Goal: Navigation & Orientation: Find specific page/section

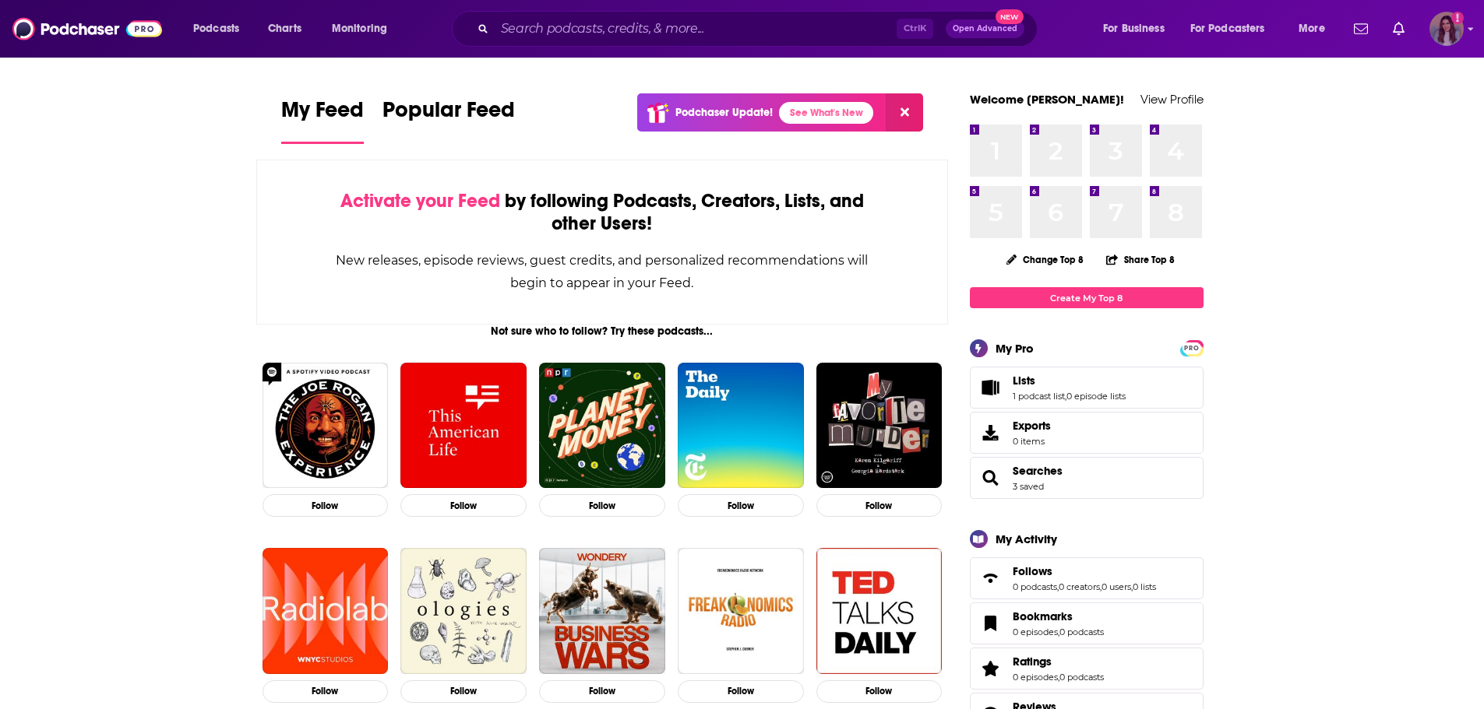
click at [1456, 44] on div "Logged in as daniellegrant" at bounding box center [1446, 29] width 34 height 34
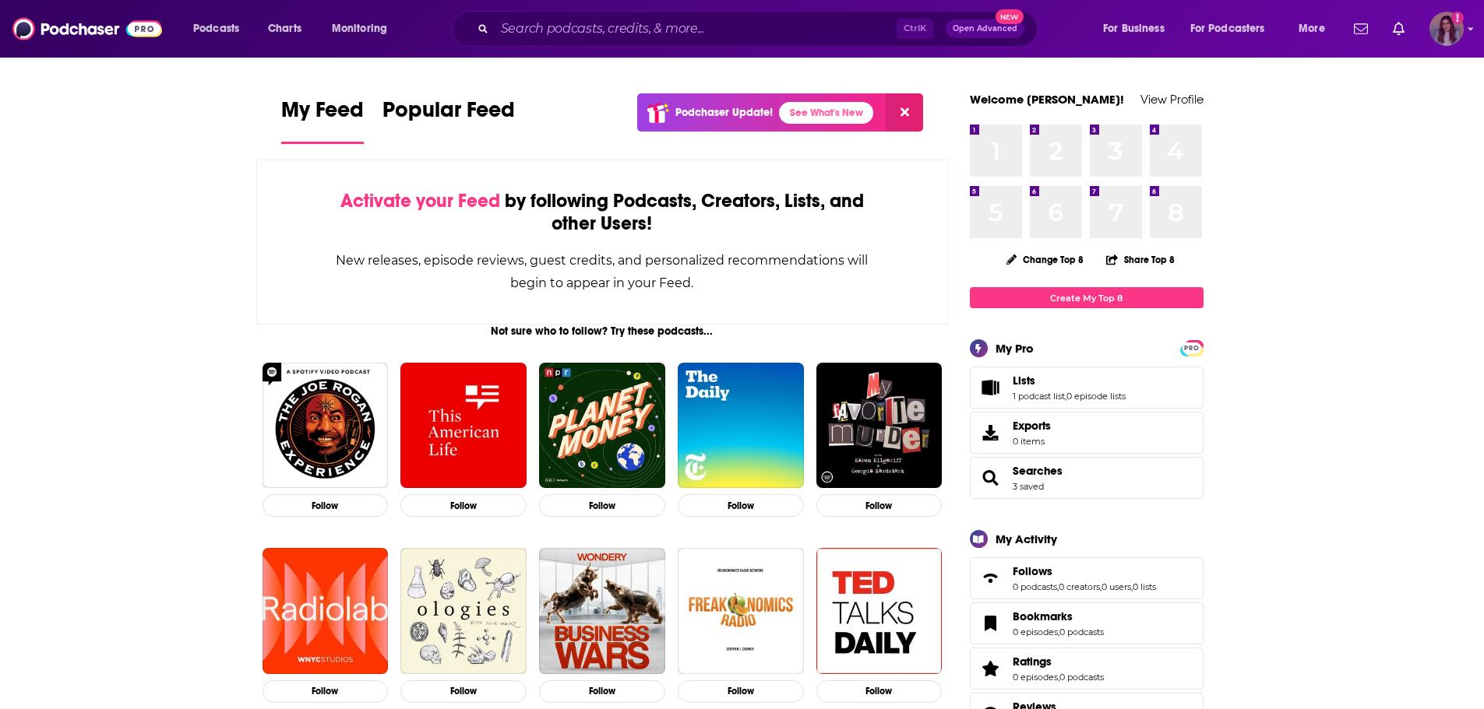
click at [1439, 30] on img "Logged in as daniellegrant" at bounding box center [1446, 29] width 34 height 34
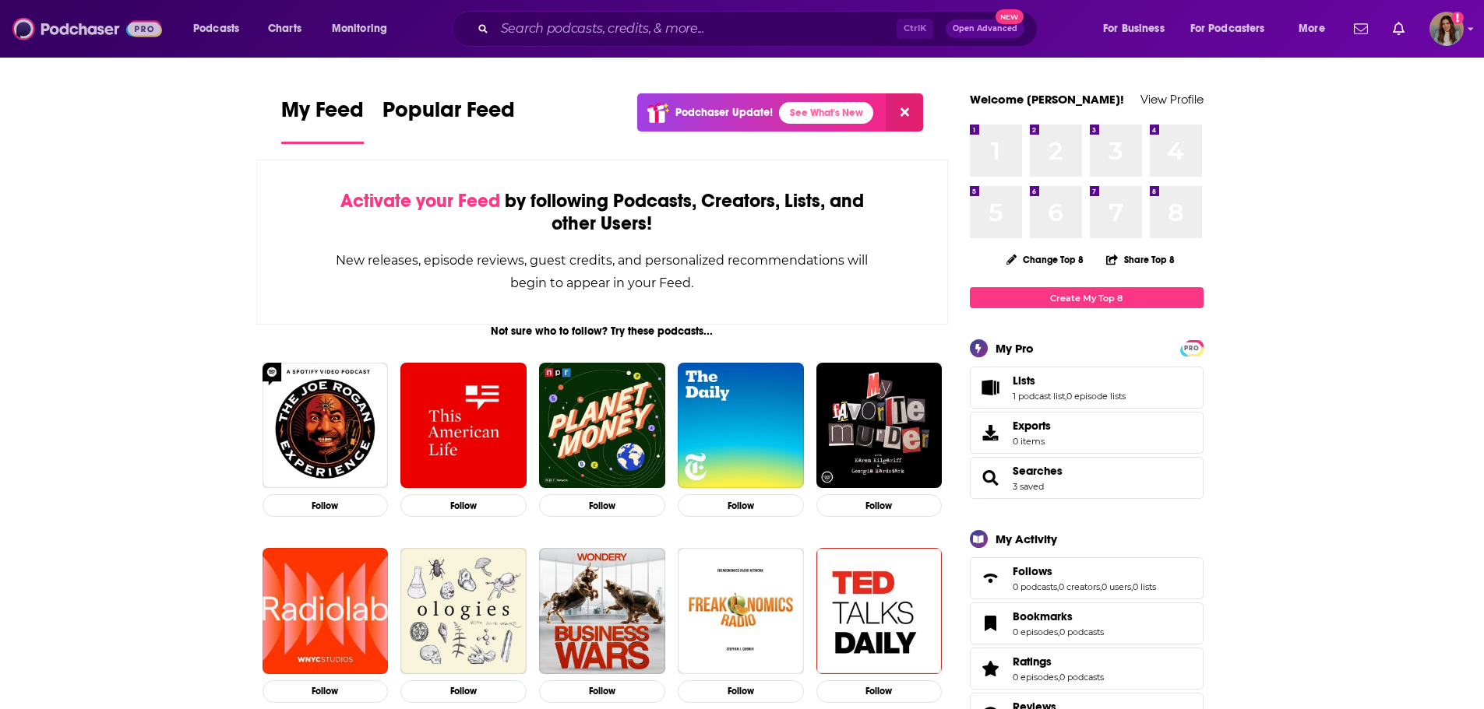
click at [86, 33] on img at bounding box center [87, 29] width 150 height 30
click at [1452, 27] on img "Logged in as daniellegrant" at bounding box center [1446, 29] width 34 height 34
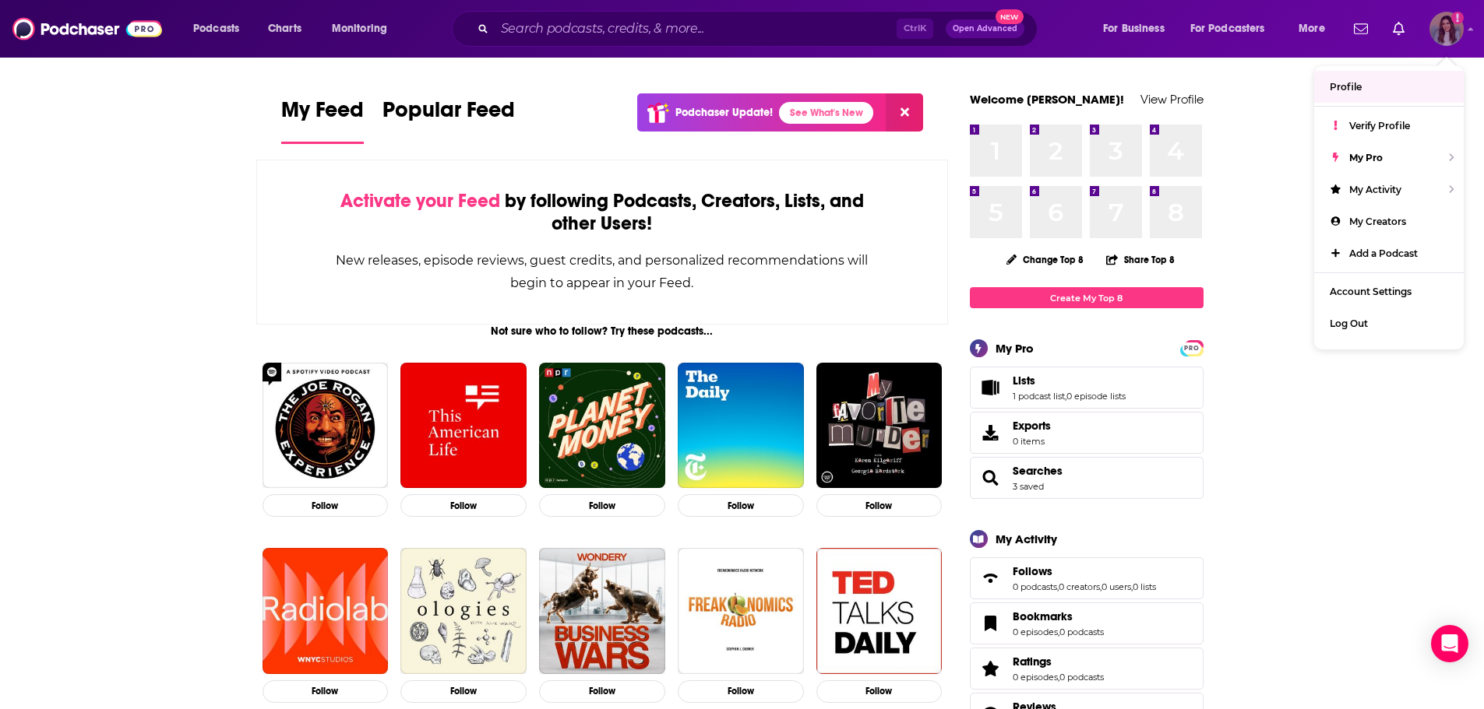
click at [1340, 85] on span "Profile" at bounding box center [1345, 87] width 32 height 12
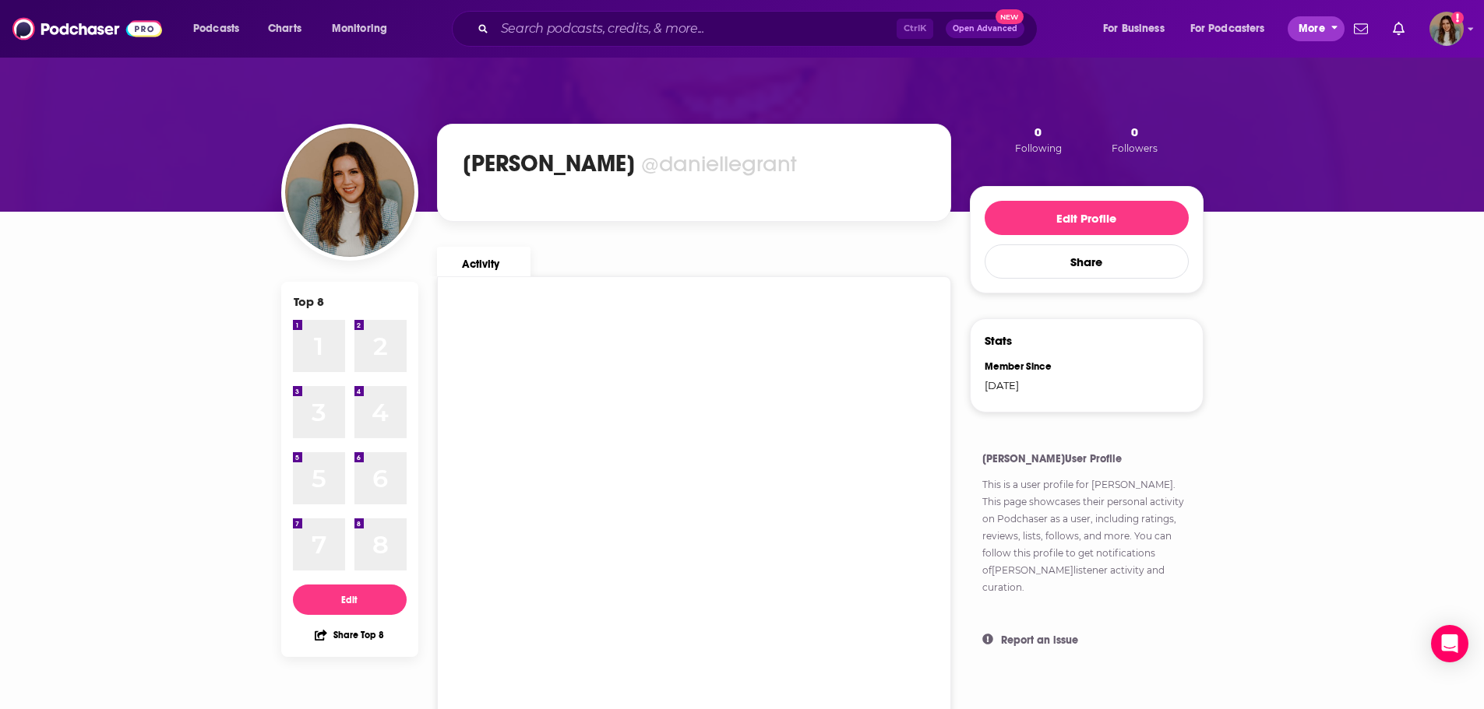
click at [1300, 24] on span "More" at bounding box center [1311, 29] width 26 height 22
click at [397, 24] on icon "open menu" at bounding box center [396, 25] width 7 height 11
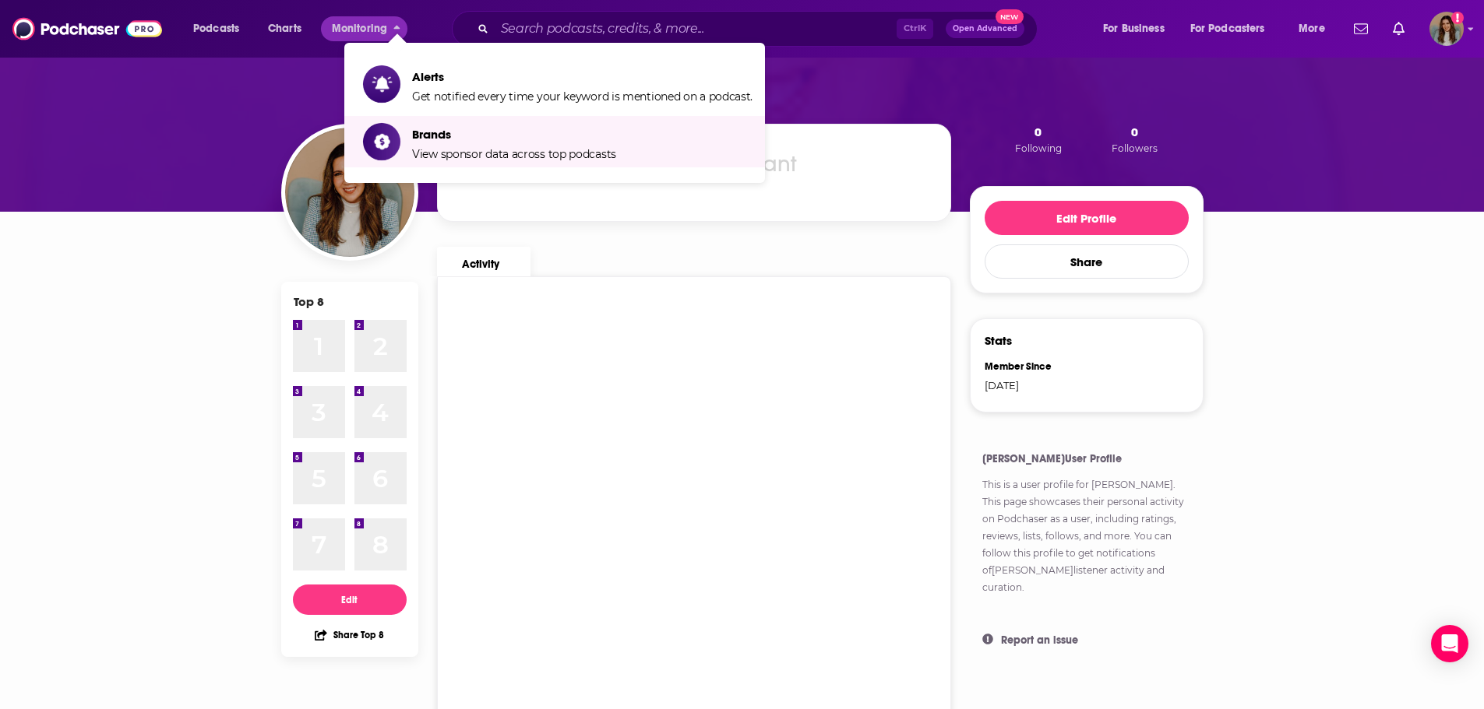
click at [1442, 49] on div "Podcasts Charts Monitoring Ctrl K Open Advanced New For Business For Podcasters…" at bounding box center [742, 29] width 1484 height 58
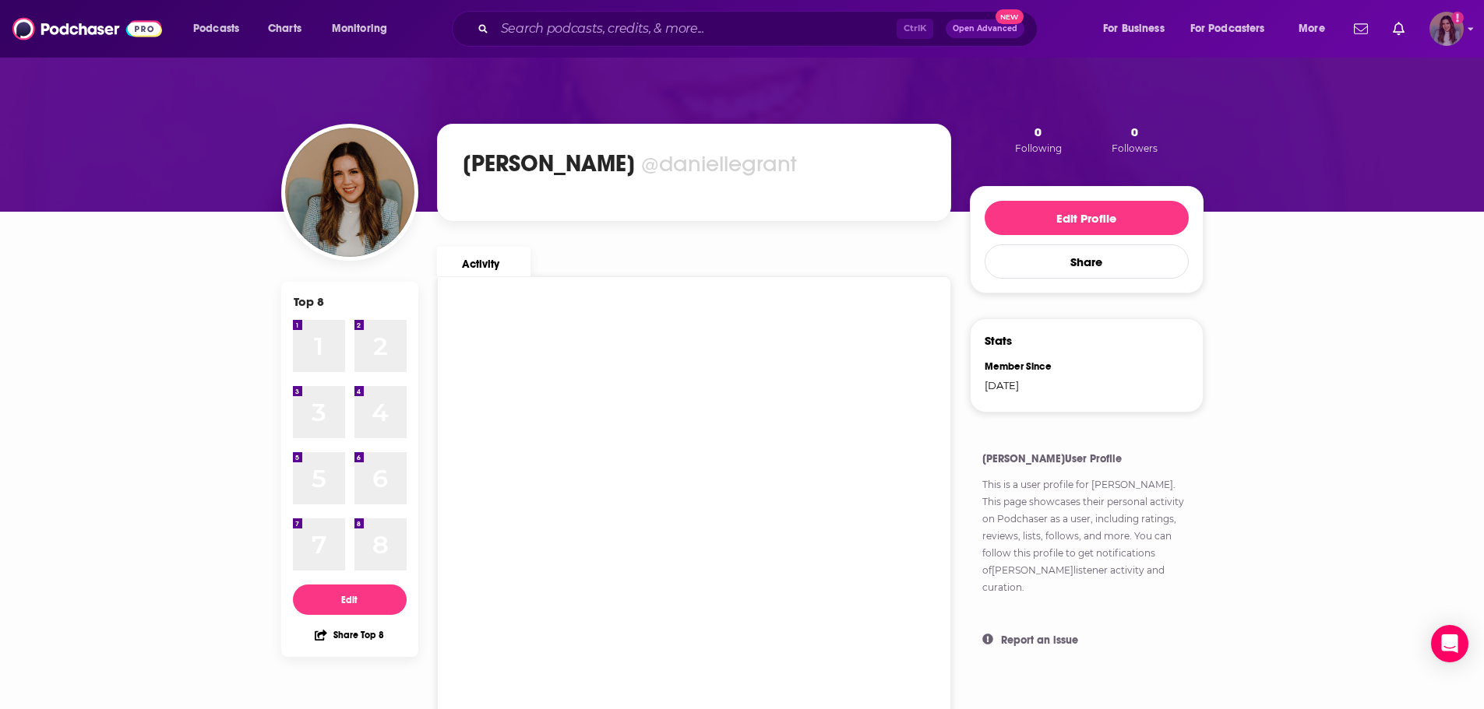
click at [1443, 28] on img "Logged in as daniellegrant" at bounding box center [1446, 29] width 34 height 34
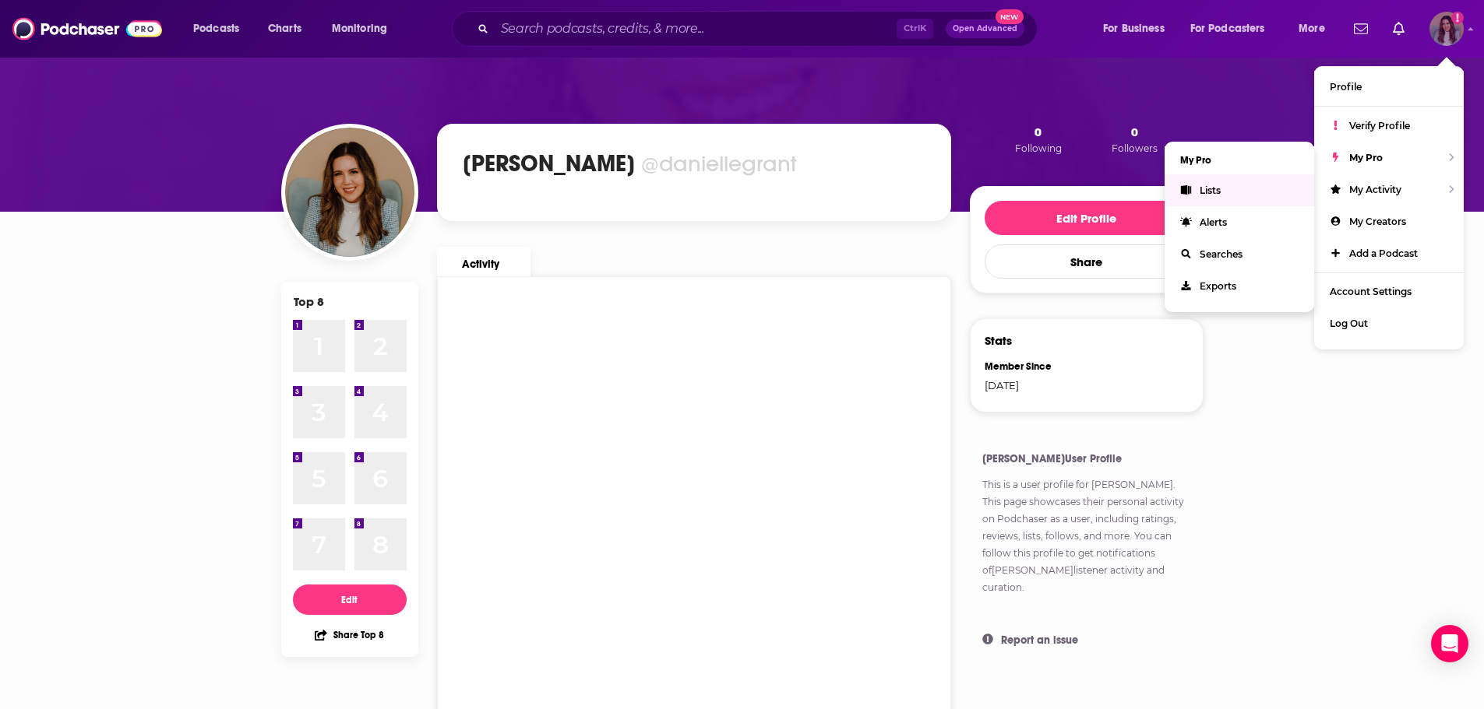
click at [1197, 188] on link "Lists" at bounding box center [1239, 190] width 150 height 32
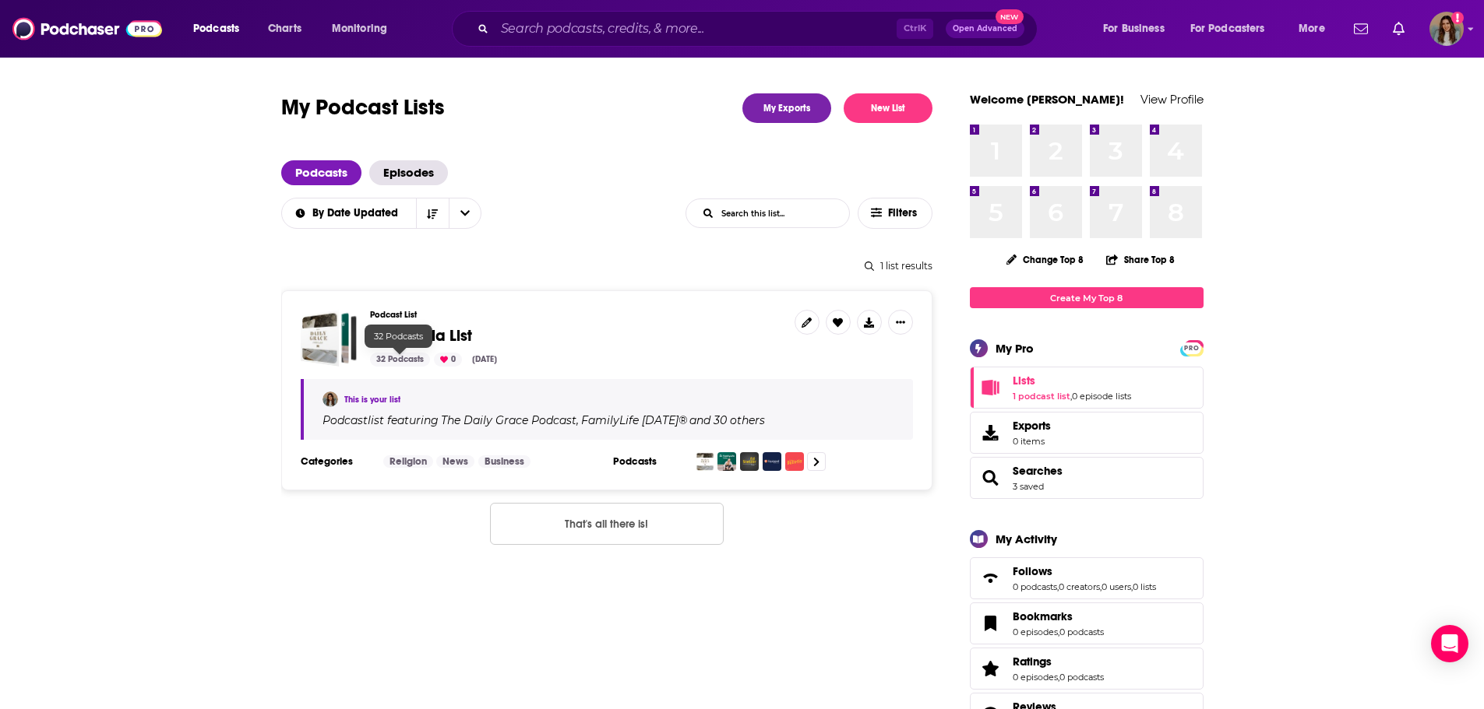
click at [383, 360] on div "32 Podcasts" at bounding box center [400, 360] width 60 height 14
click at [403, 355] on div "32 Podcasts" at bounding box center [400, 360] width 60 height 14
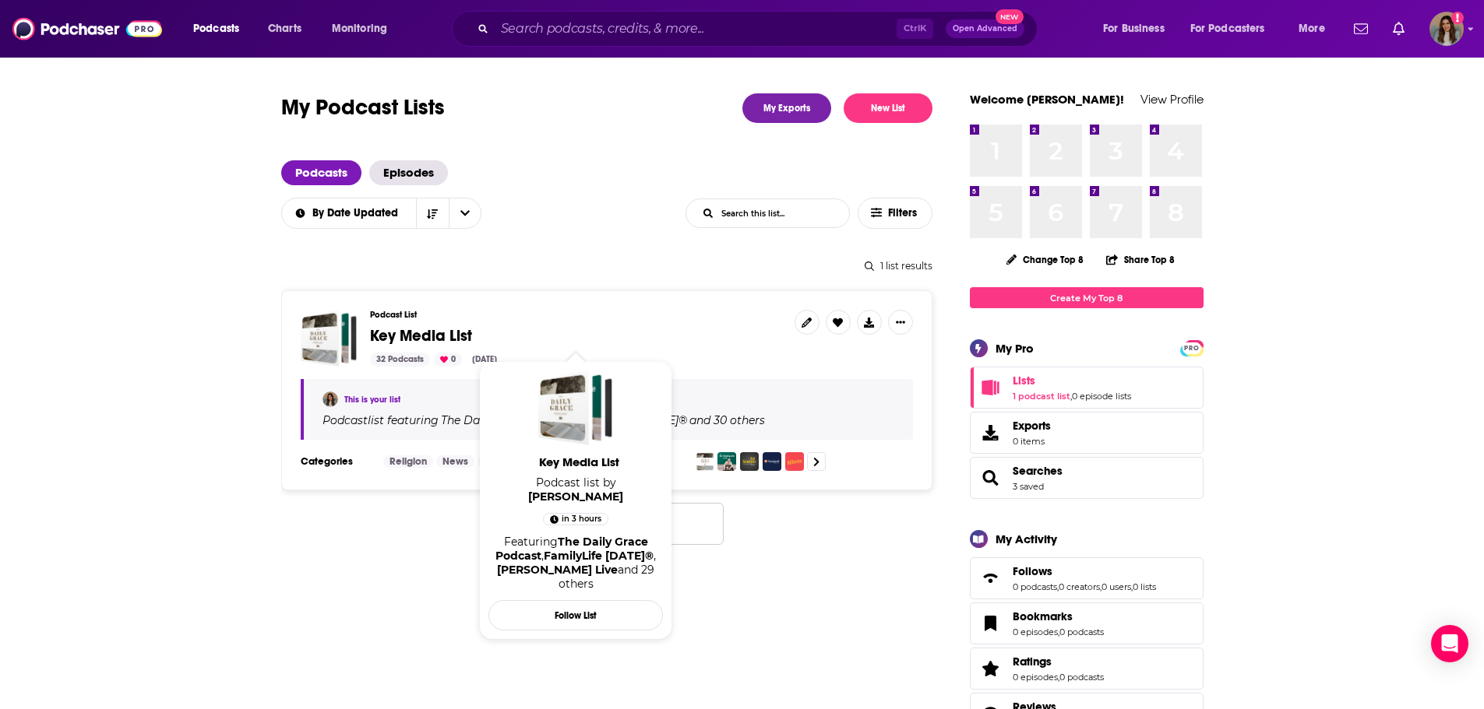
click at [452, 329] on span "Key Media List" at bounding box center [421, 335] width 102 height 19
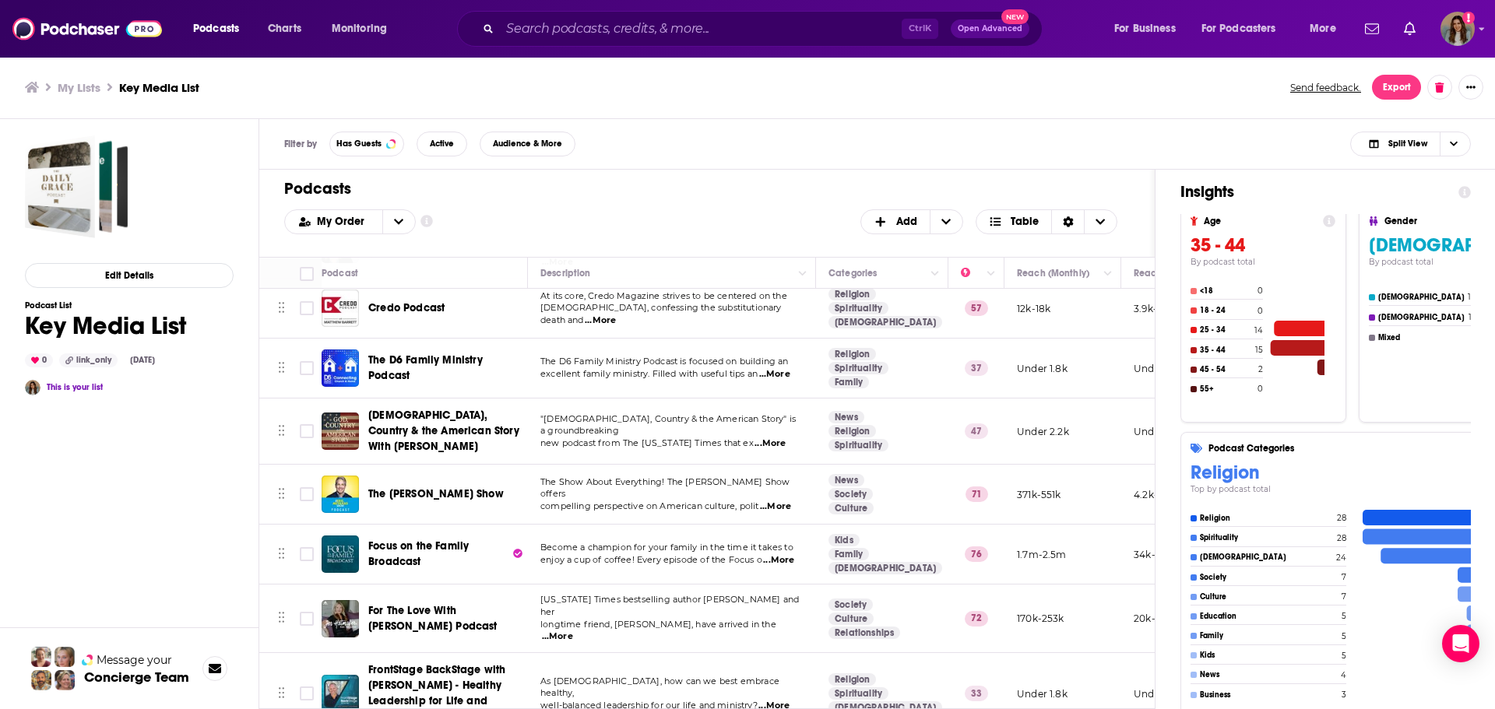
scroll to position [467, 0]
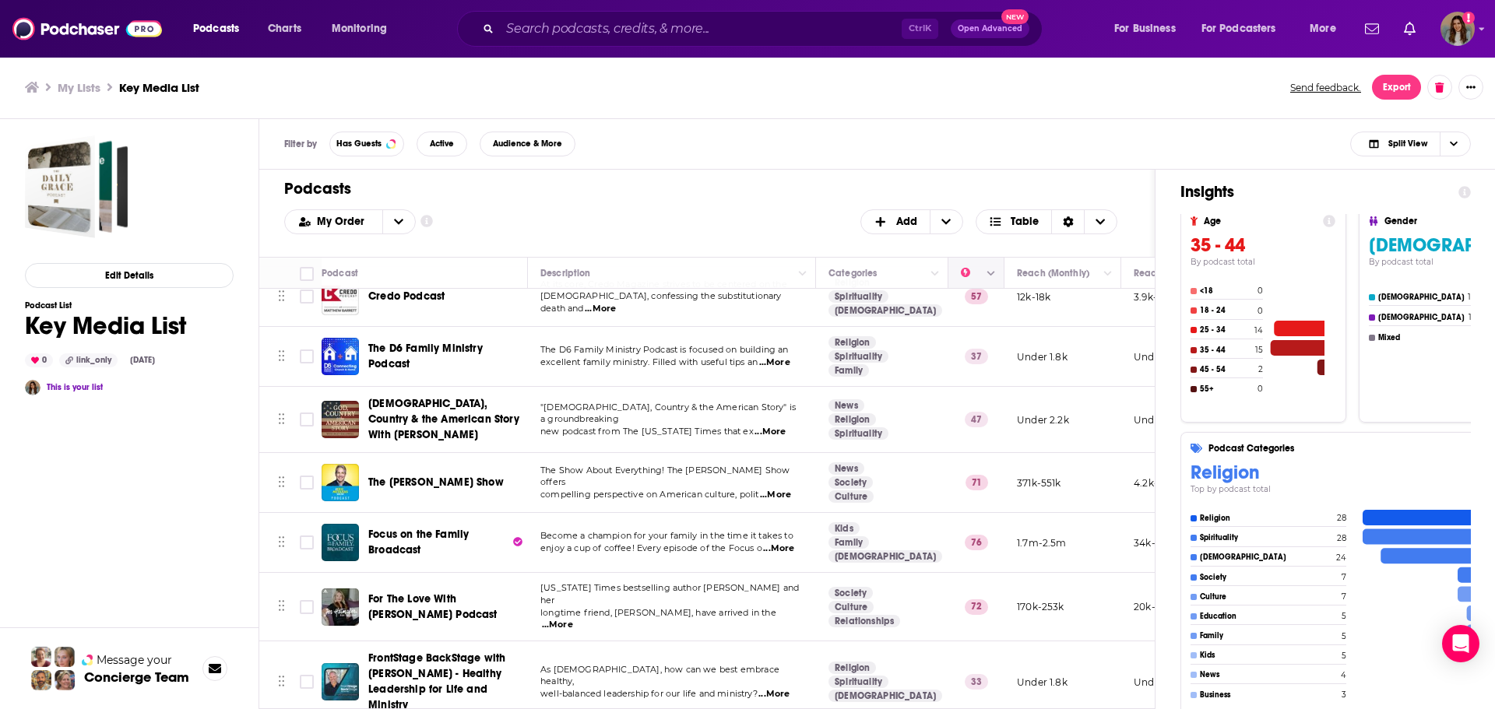
click at [967, 276] on span "Move" at bounding box center [974, 273] width 30 height 19
click at [988, 277] on icon "Column Actions" at bounding box center [992, 273] width 8 height 9
click at [985, 139] on div at bounding box center [747, 354] width 1495 height 709
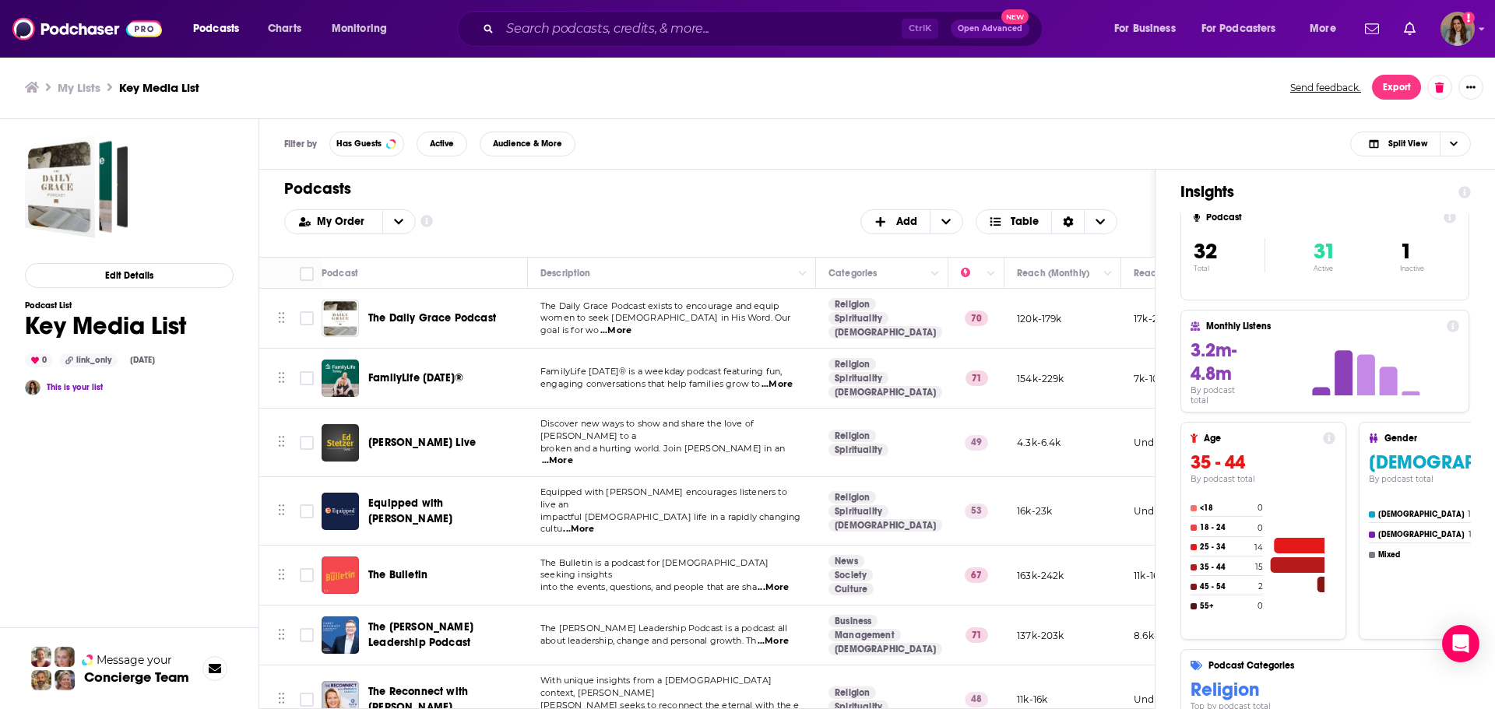
scroll to position [0, 0]
